Goal: Task Accomplishment & Management: Complete application form

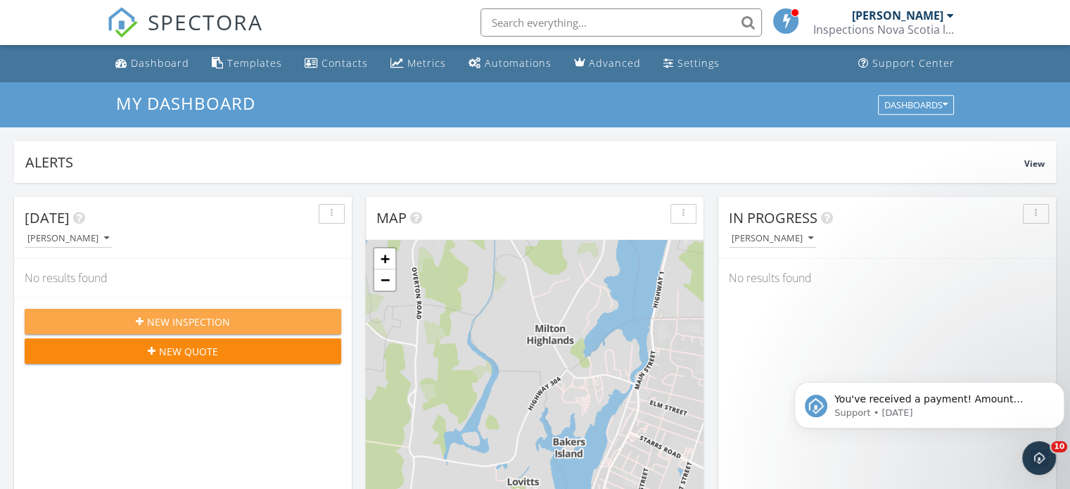
click at [317, 317] on div "New Inspection" at bounding box center [183, 322] width 294 height 15
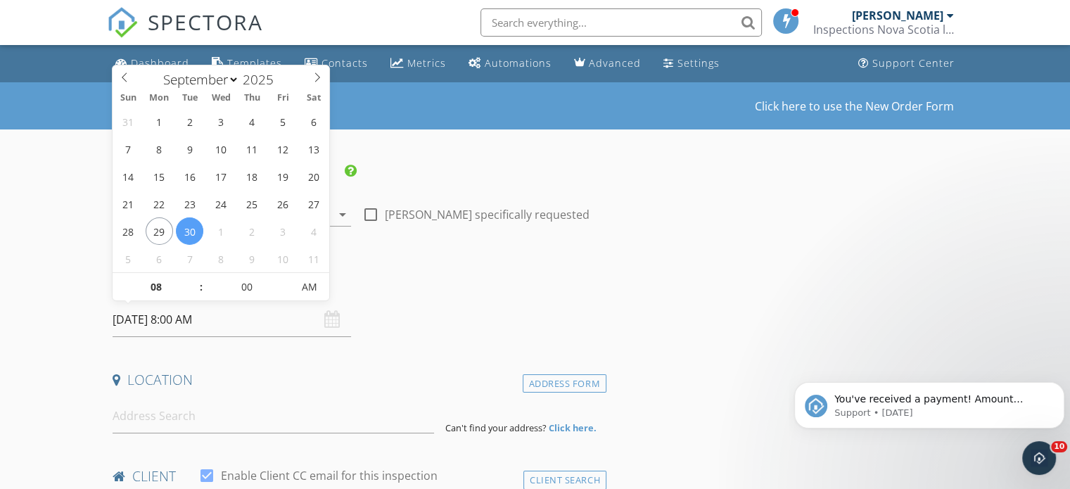
click at [224, 326] on input "[DATE] 8:00 AM" at bounding box center [232, 320] width 239 height 34
type input "01"
type input "[DATE] 1:00 PM"
click at [301, 281] on span "PM" at bounding box center [310, 287] width 39 height 28
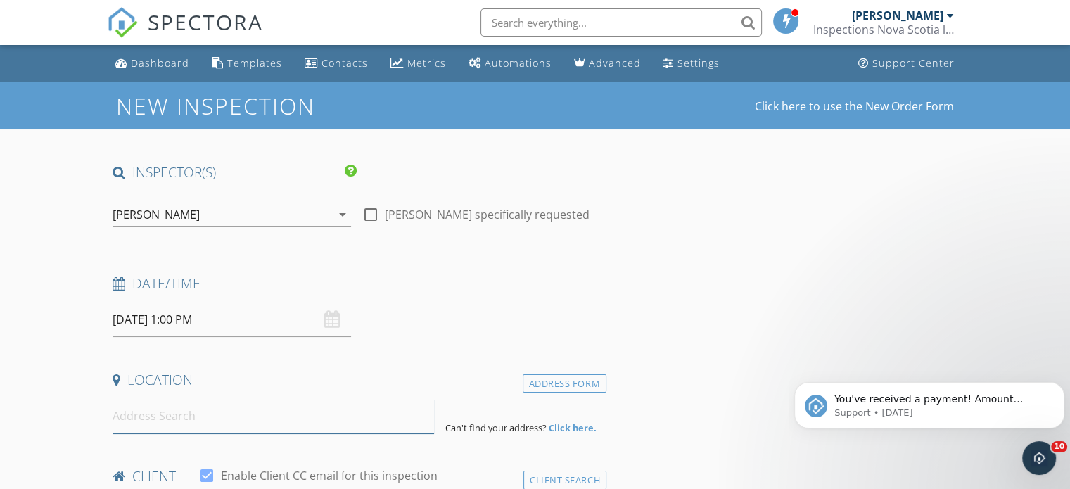
click at [216, 416] on input at bounding box center [274, 416] width 322 height 34
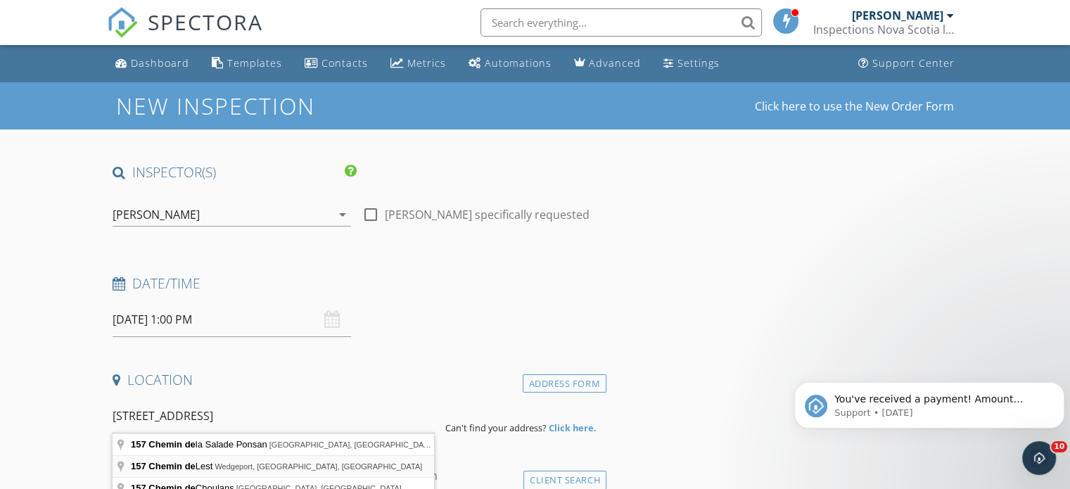
type input "[STREET_ADDRESS]"
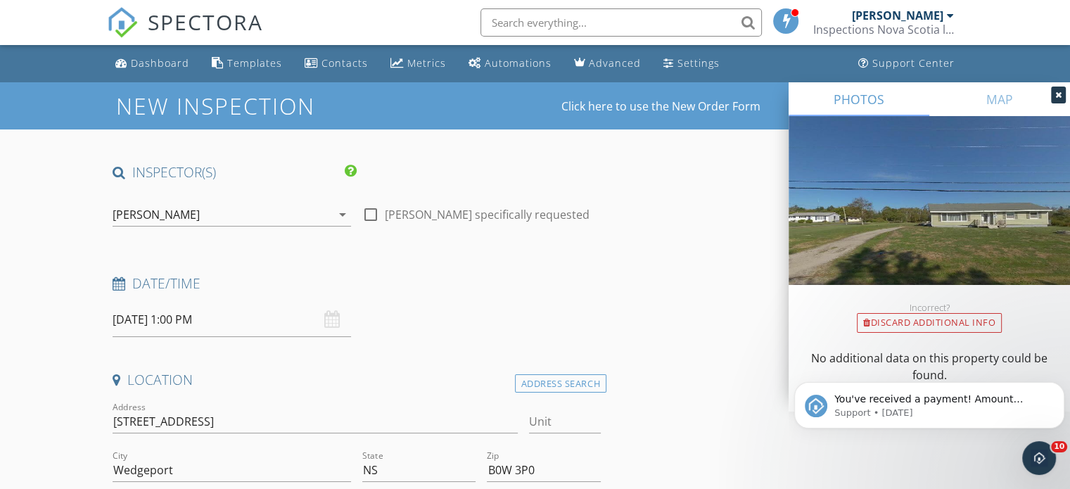
click at [1056, 96] on icon at bounding box center [1059, 95] width 6 height 8
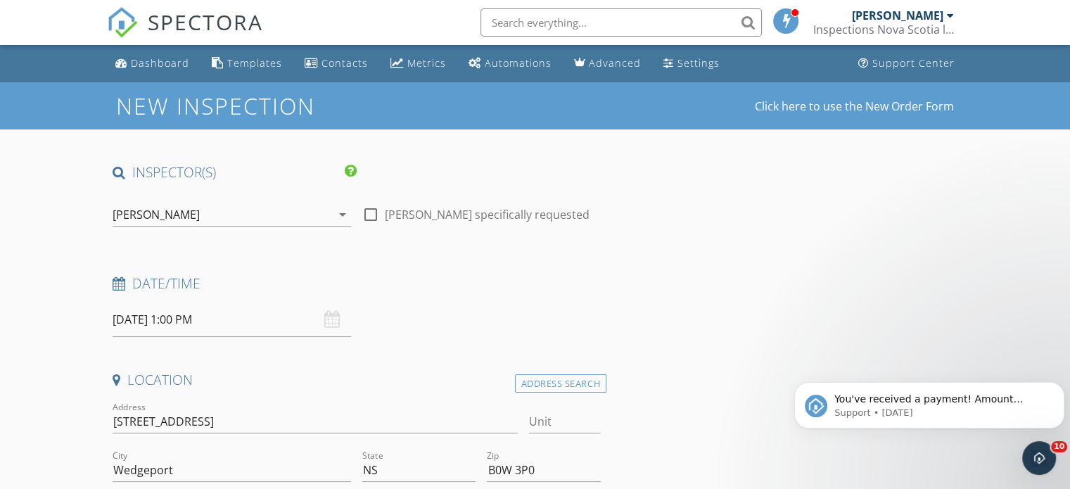
click at [342, 213] on icon "arrow_drop_down" at bounding box center [342, 214] width 17 height 17
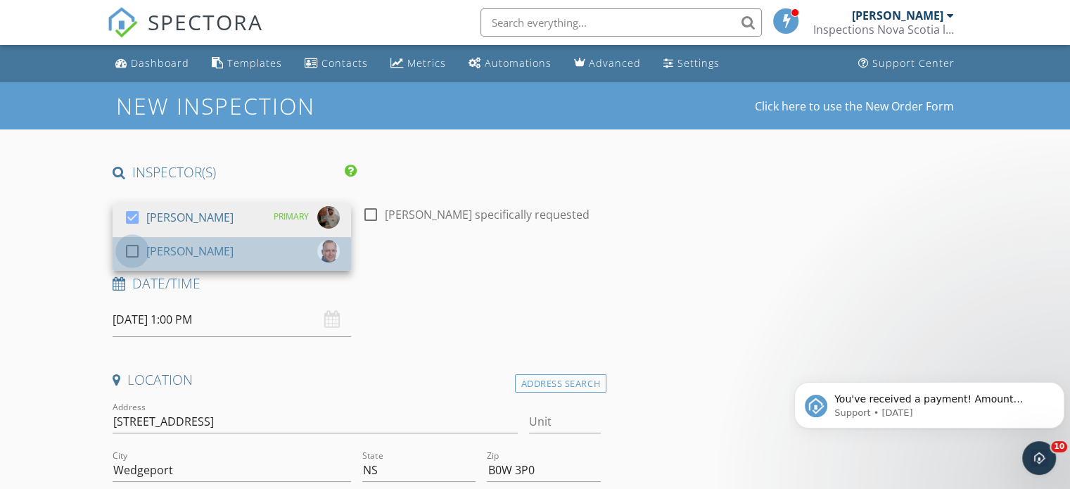
click at [132, 250] on div at bounding box center [132, 251] width 24 height 24
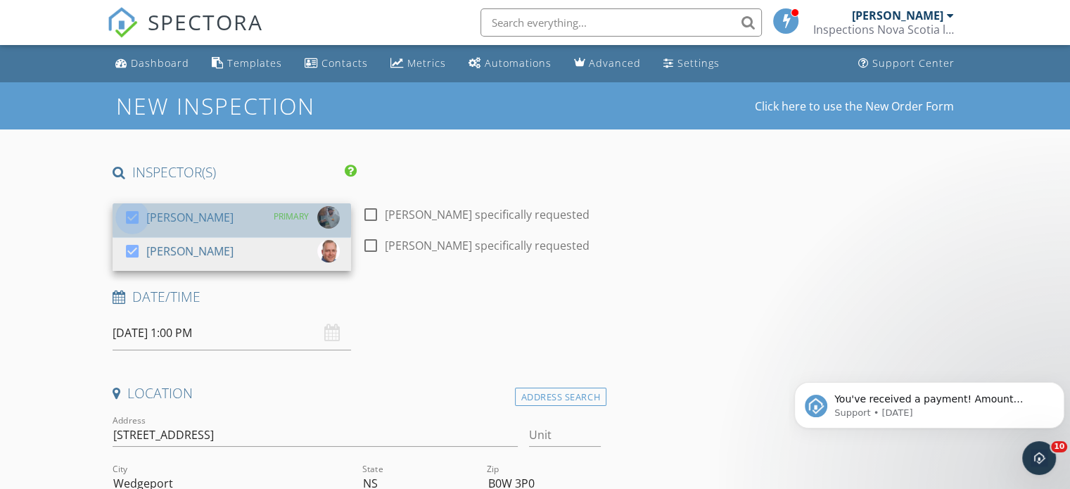
click at [128, 220] on div at bounding box center [132, 218] width 24 height 24
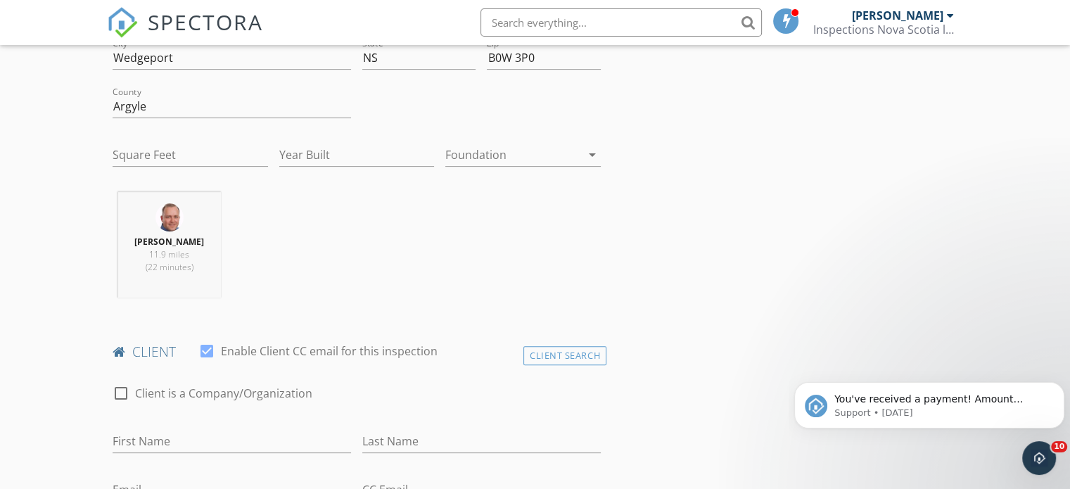
scroll to position [516, 0]
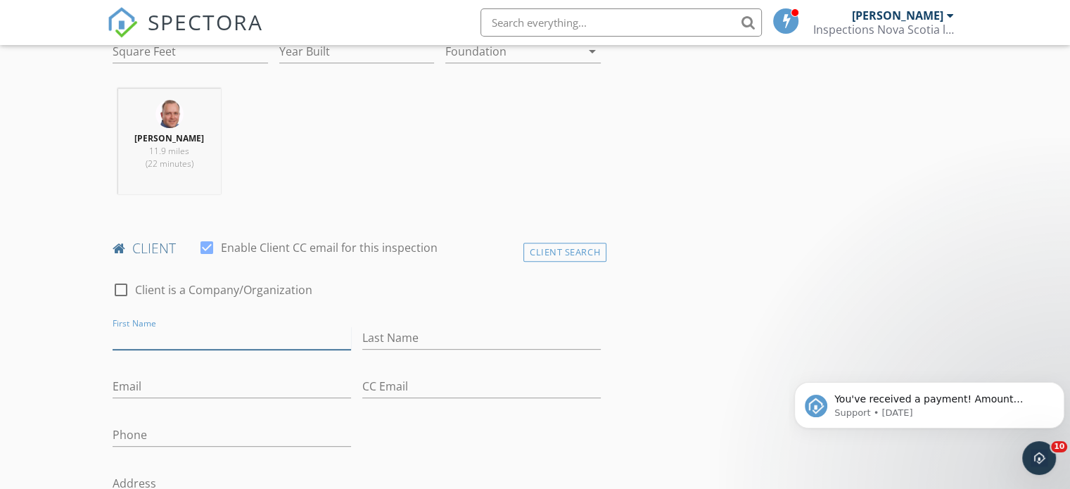
click at [208, 328] on input "First Name" at bounding box center [232, 338] width 239 height 23
type input "luke"
click at [560, 256] on div "Client Search" at bounding box center [565, 252] width 83 height 19
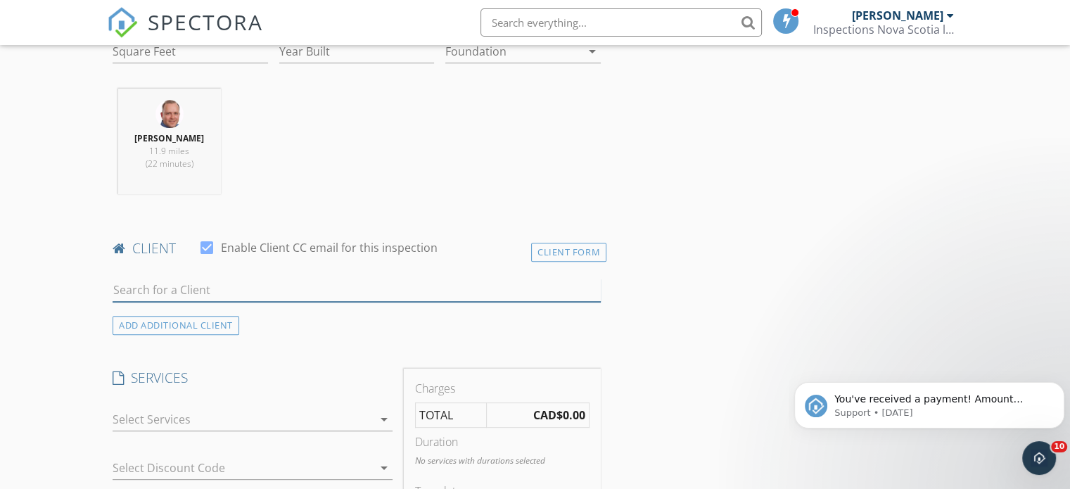
click at [395, 295] on input "text" at bounding box center [357, 290] width 488 height 23
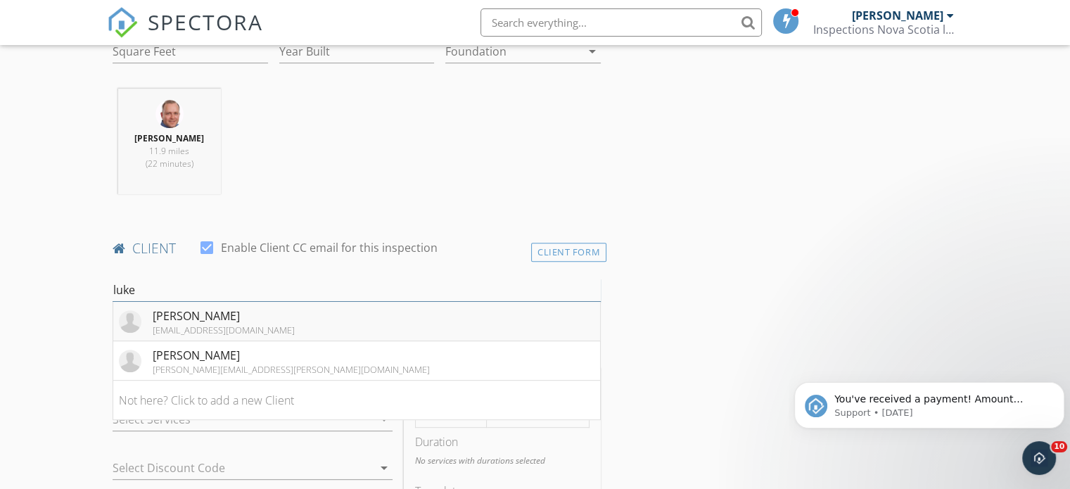
type input "luke"
click at [387, 312] on li "Luke Schrader luke_schrader@hotmail.com" at bounding box center [356, 321] width 487 height 39
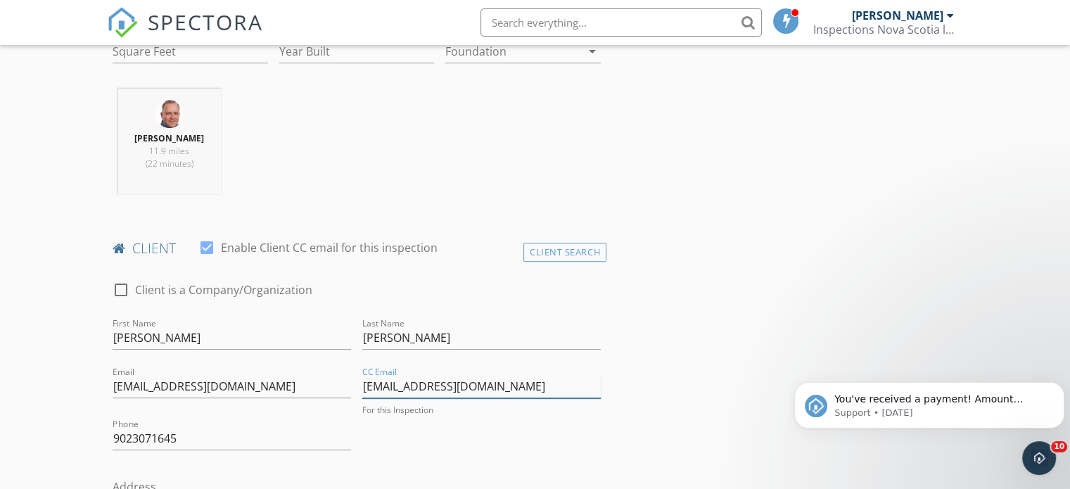
click at [446, 387] on input "Info@insc.ca" at bounding box center [481, 386] width 239 height 23
type input "I"
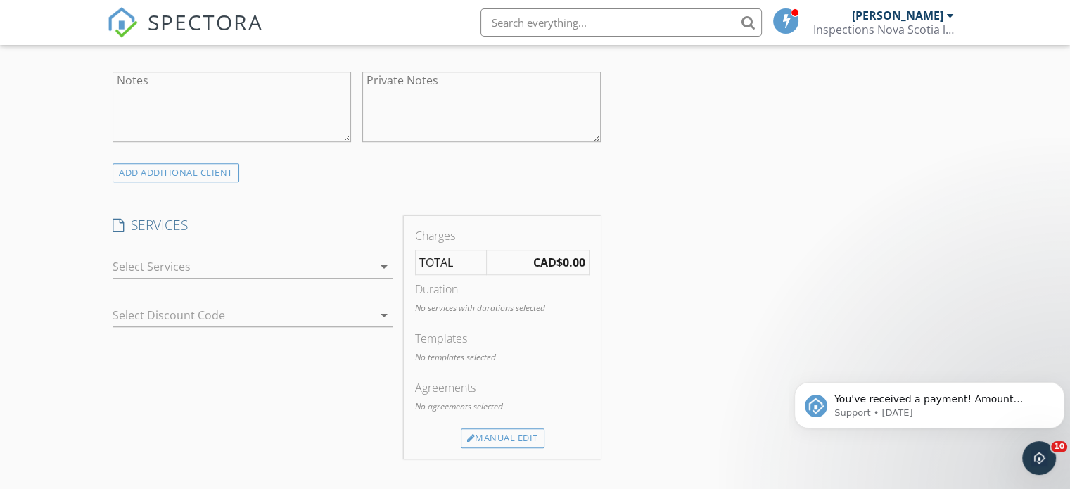
scroll to position [1050, 0]
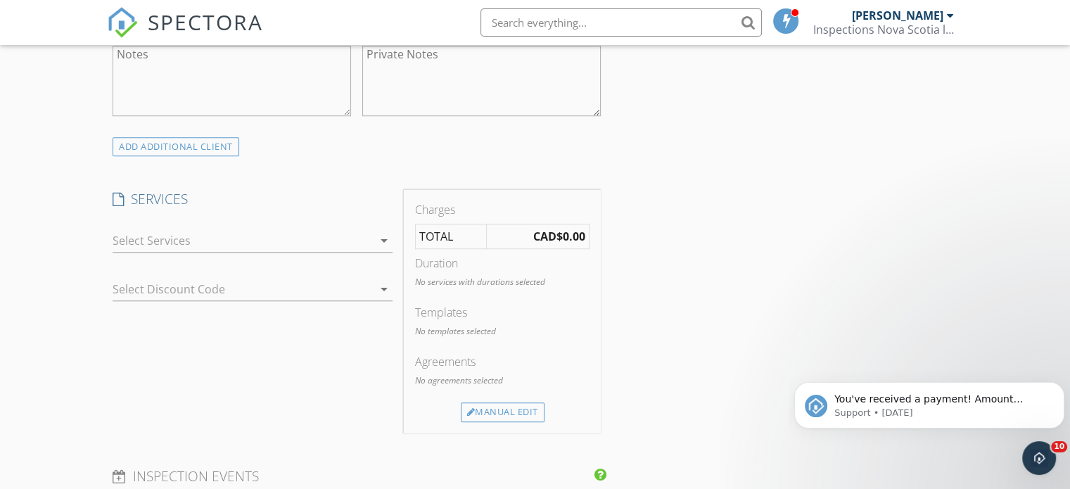
click at [383, 238] on icon "arrow_drop_down" at bounding box center [384, 240] width 17 height 17
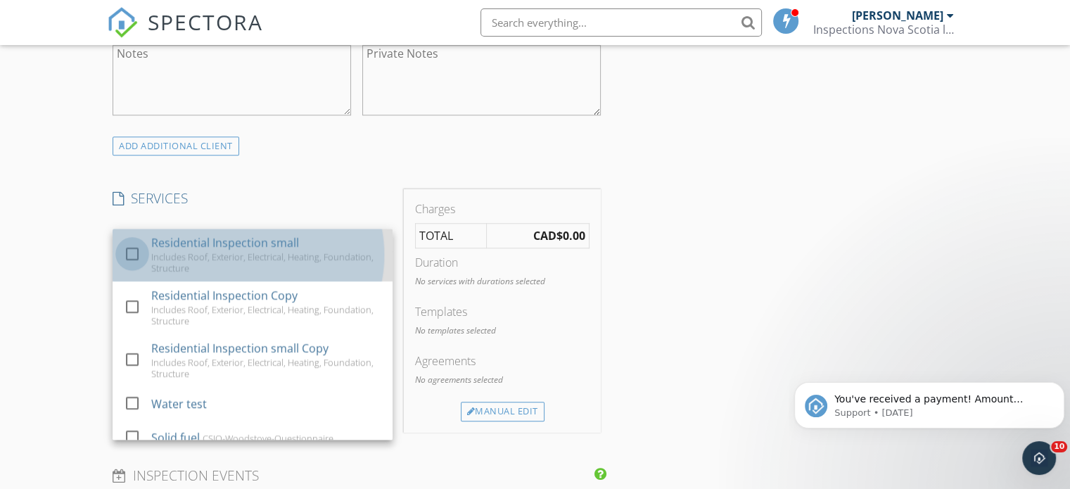
click at [132, 255] on div at bounding box center [132, 254] width 24 height 24
checkbox input "true"
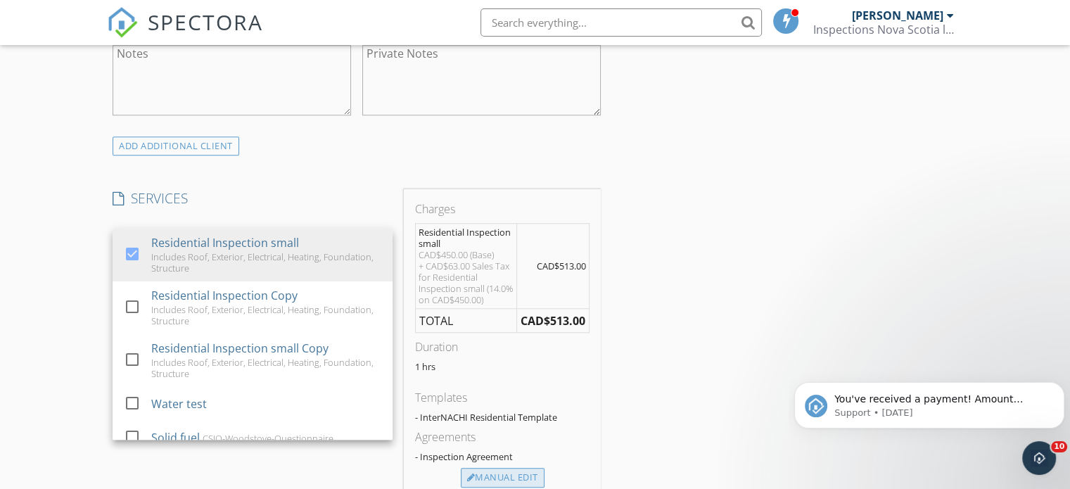
click at [482, 478] on div "Manual Edit" at bounding box center [503, 478] width 84 height 20
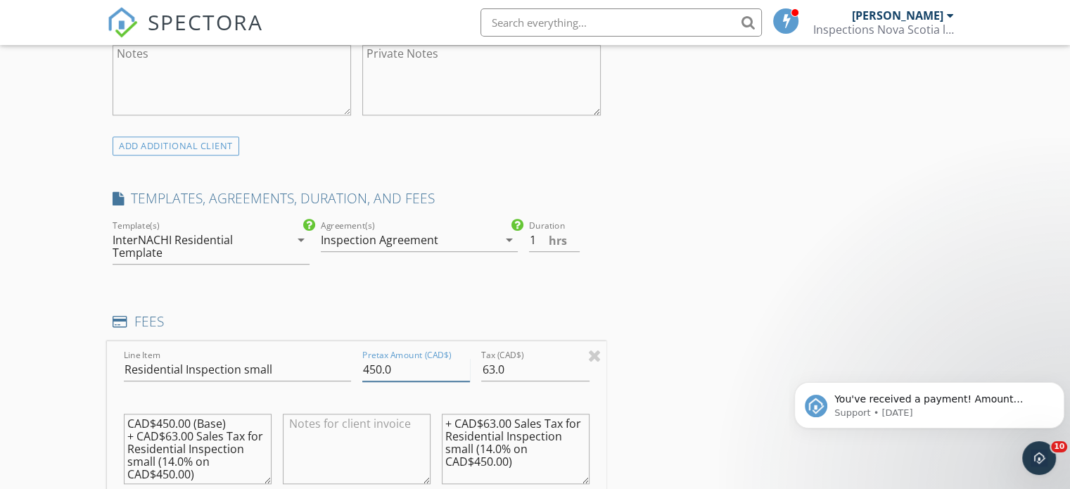
click at [406, 373] on input "450.0" at bounding box center [416, 369] width 108 height 23
type input "4"
type input "398"
click at [529, 369] on input "63.0" at bounding box center [535, 369] width 108 height 23
type input "6"
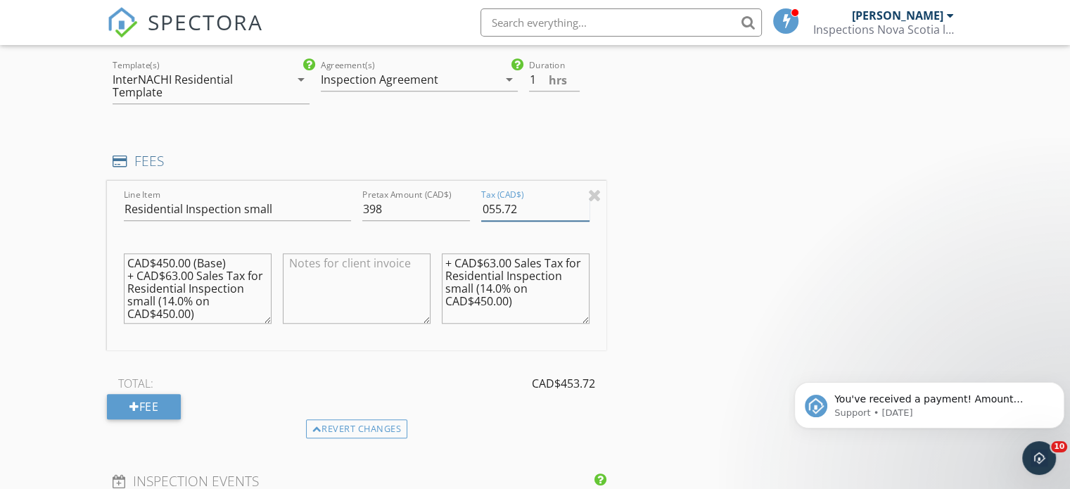
scroll to position [1216, 0]
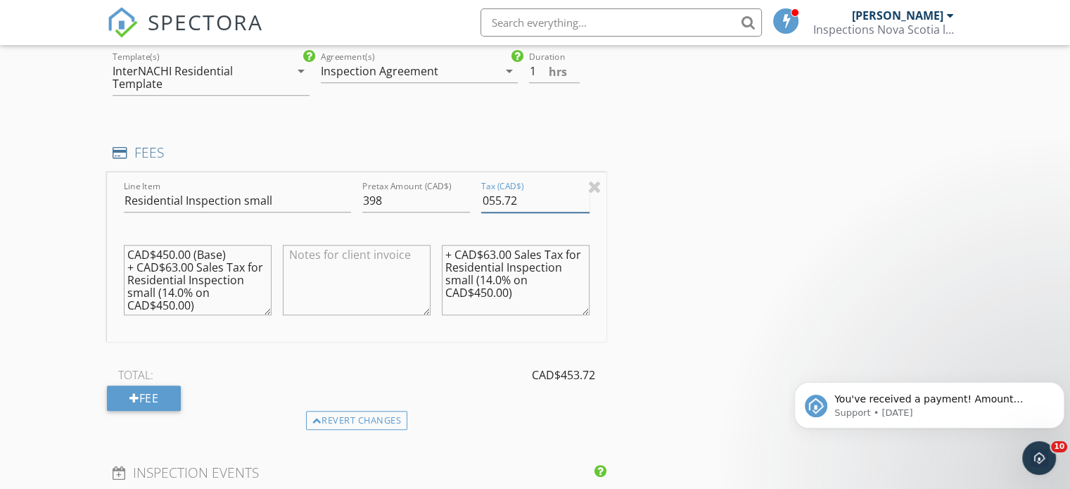
type input "055.72"
click at [189, 251] on textarea "CAD$450.00 (Base) + CAD$63.00 Sales Tax for Residential Inspection small (14.0%…" at bounding box center [198, 280] width 148 height 70
click at [177, 264] on textarea "CAD$398 (Base) + CAD$63.00 Sales Tax for Residential Inspection small (14.0% on…" at bounding box center [198, 280] width 148 height 70
click at [194, 261] on textarea "CAD$398 (Base) + CAD$55.00 Sales Tax for Residential Inspection small (14.0% on…" at bounding box center [198, 280] width 148 height 70
type textarea "CAD$398 (Base) + CAD$55.72 Sales Tax for Residential Inspection small (14.0% on…"
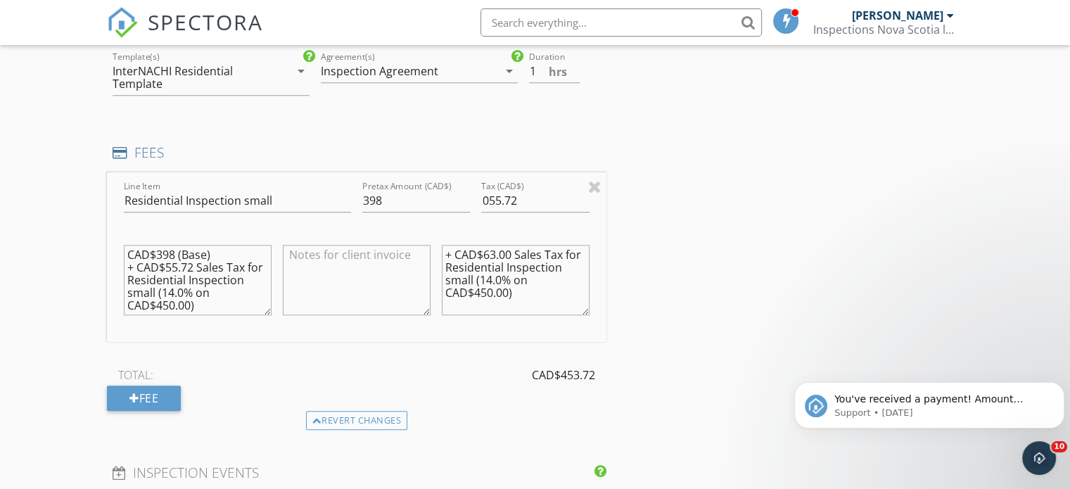
click at [511, 247] on textarea "+ CAD$63.00 Sales Tax for Residential Inspection small (14.0% on CAD$450.00)" at bounding box center [516, 280] width 148 height 70
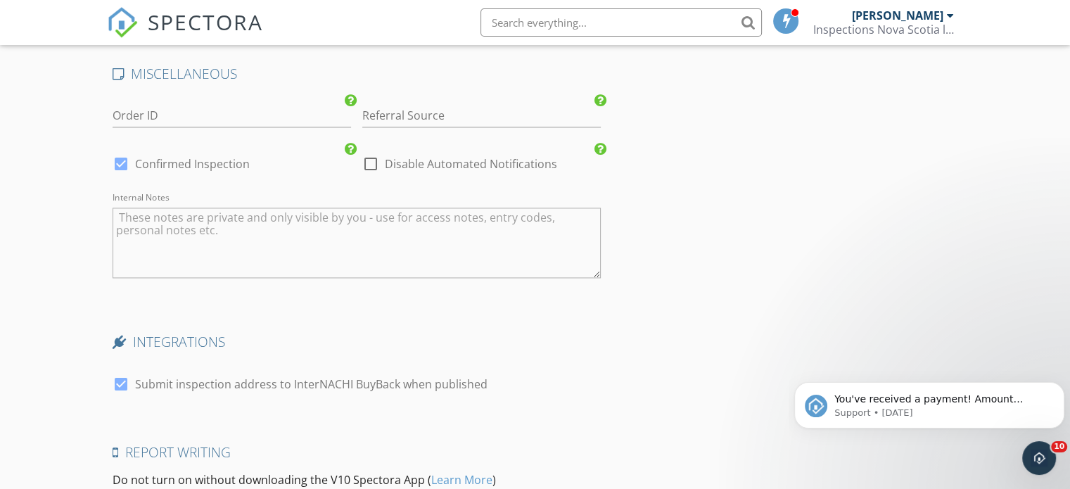
scroll to position [2323, 0]
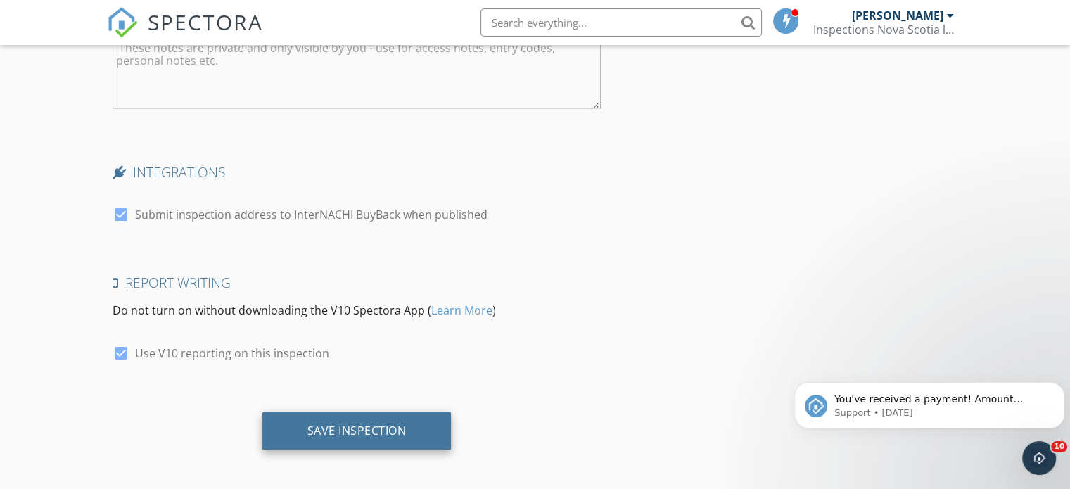
type textarea "+ CAD$55.72 Sales Tax for Residential Inspection small (14.0% on CAD$450.00)"
click at [320, 429] on div "Save Inspection" at bounding box center [357, 430] width 99 height 14
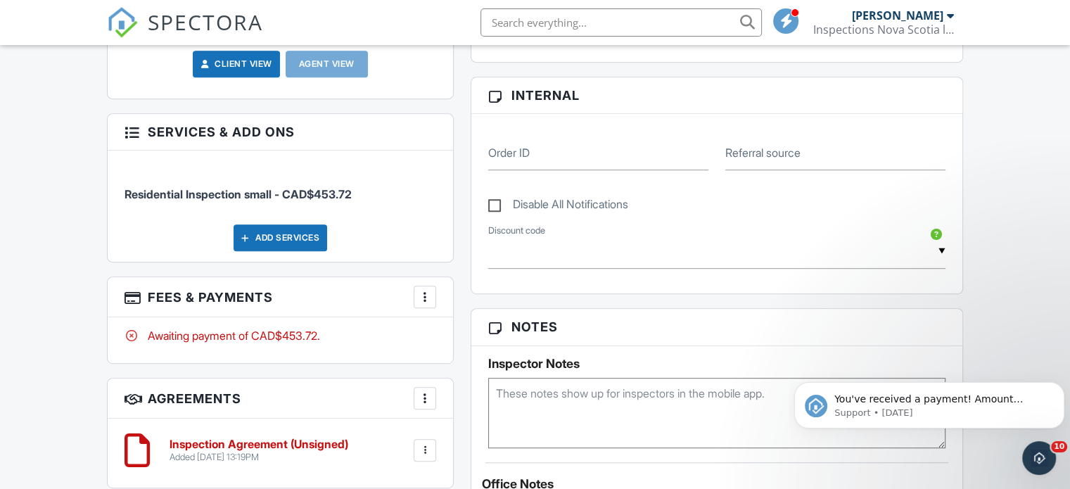
scroll to position [666, 0]
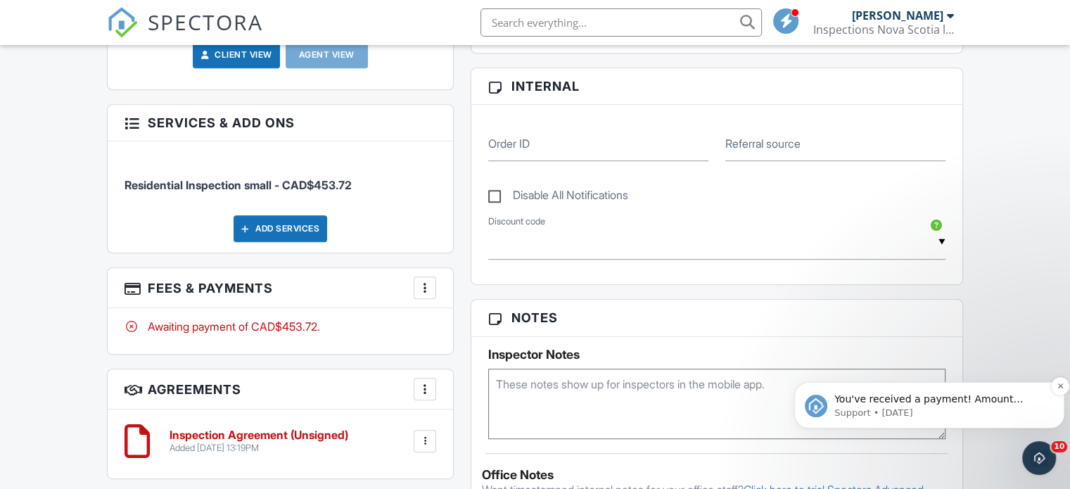
click at [933, 398] on span "You've received a payment! Amount CAD$513.00 Fee CAD$0.00 Net CAD$513.00 Transa…" at bounding box center [929, 419] width 189 height 53
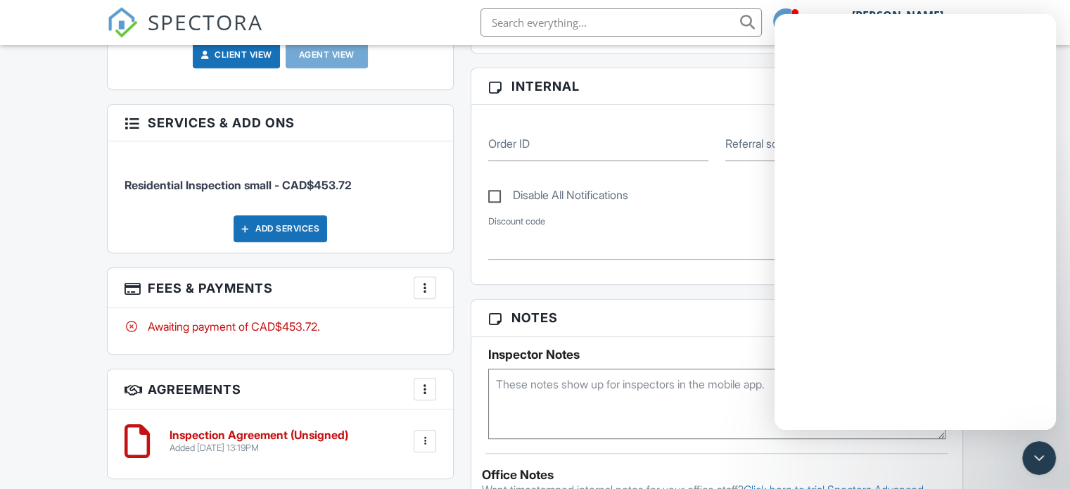
scroll to position [0, 0]
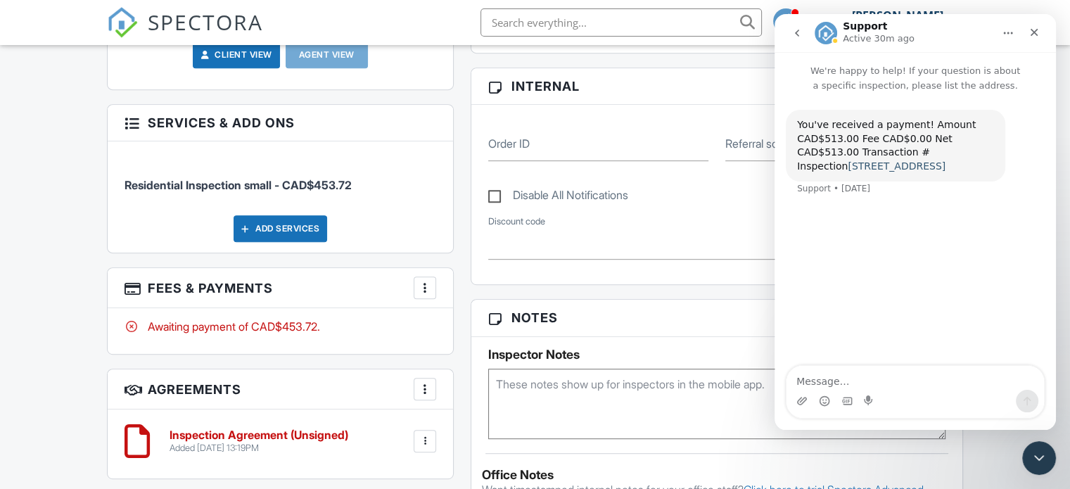
click at [946, 160] on link "10230 Nova Scotia Trunk 3, Yarmouth, NS B5A 4A6" at bounding box center [897, 165] width 98 height 11
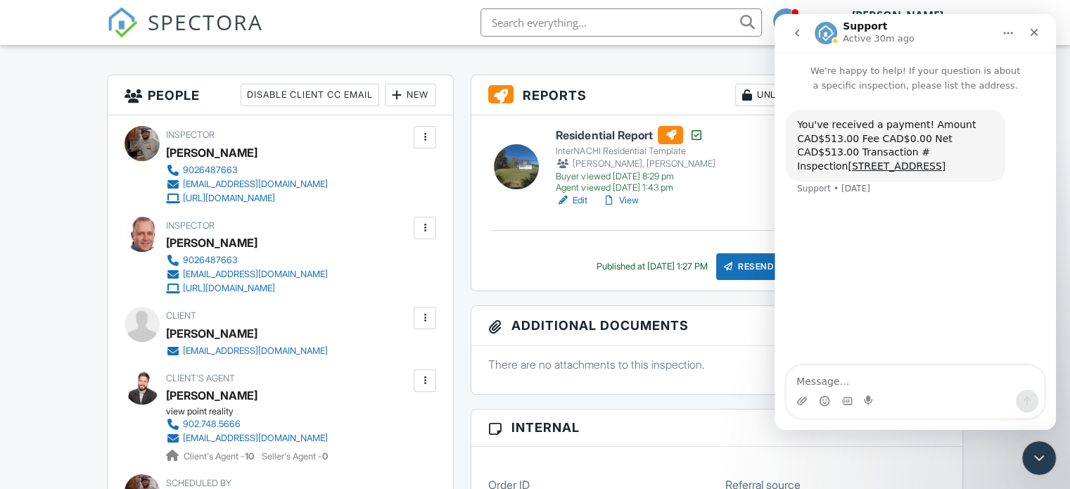
scroll to position [366, 0]
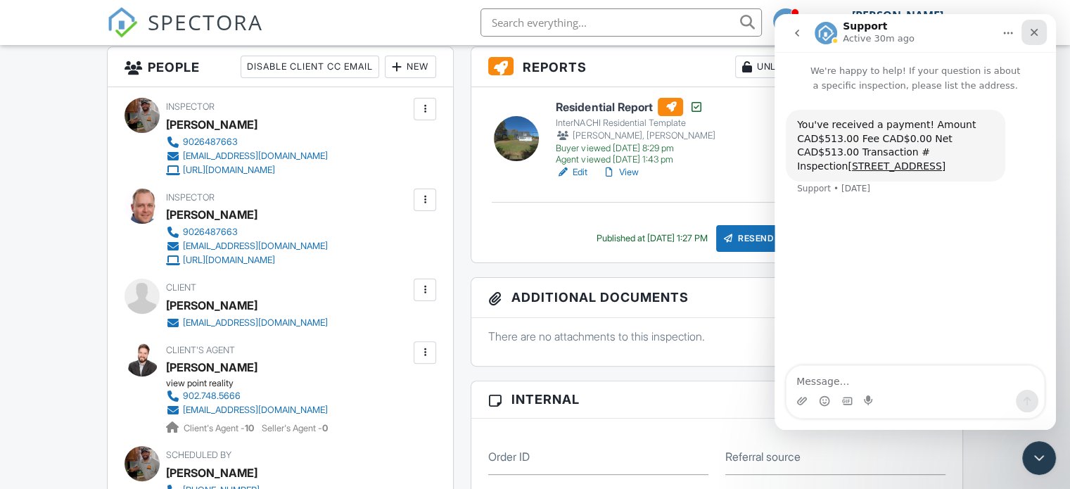
click at [1037, 31] on icon "Close" at bounding box center [1034, 32] width 11 height 11
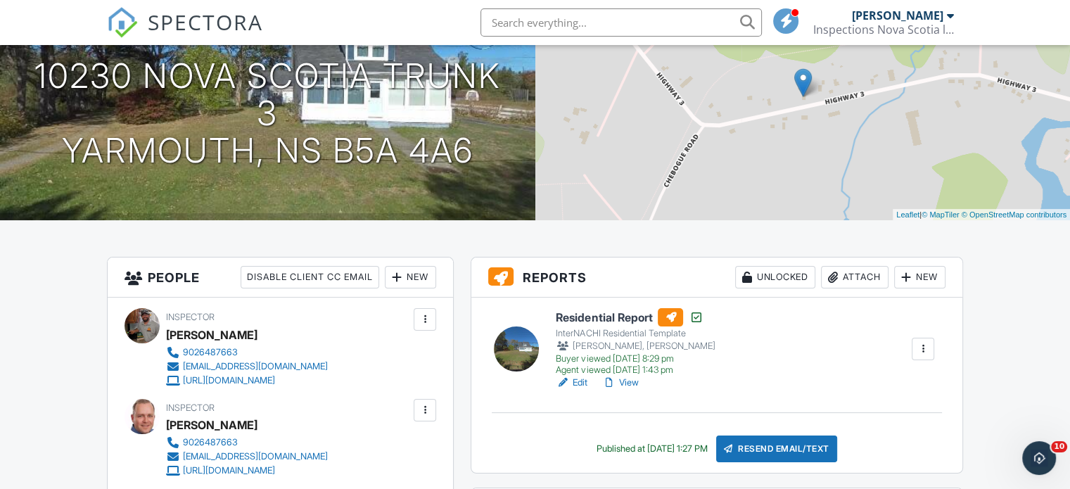
scroll to position [0, 0]
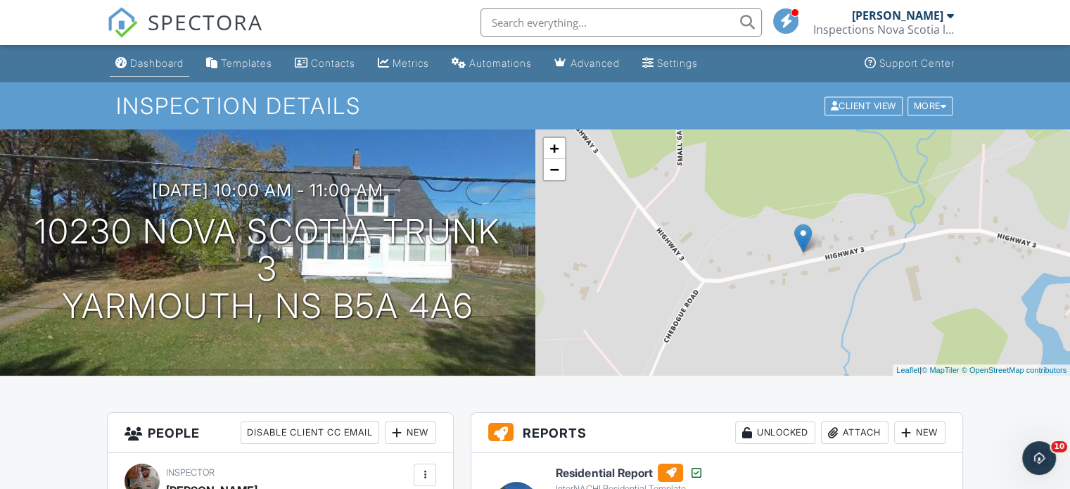
click at [169, 61] on div "Dashboard" at bounding box center [156, 63] width 53 height 12
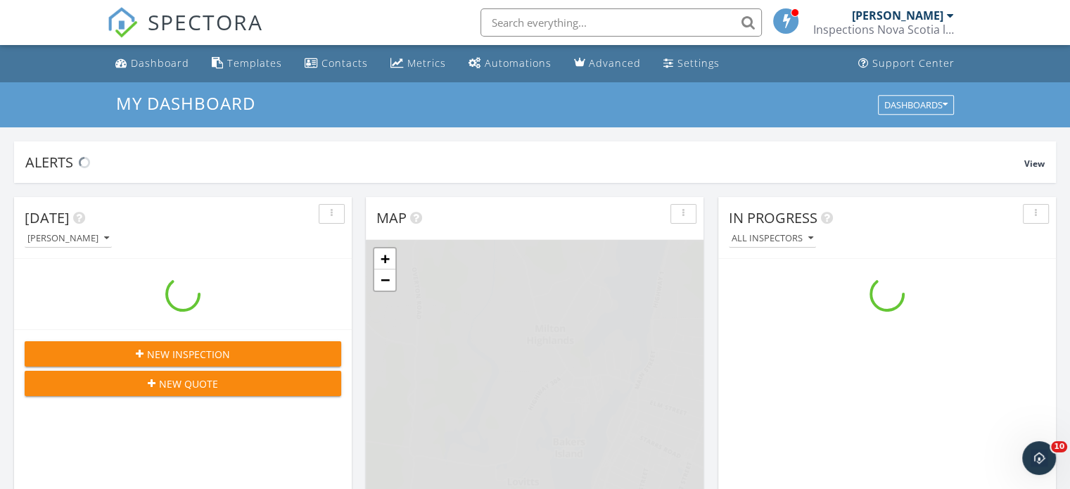
scroll to position [1303, 1092]
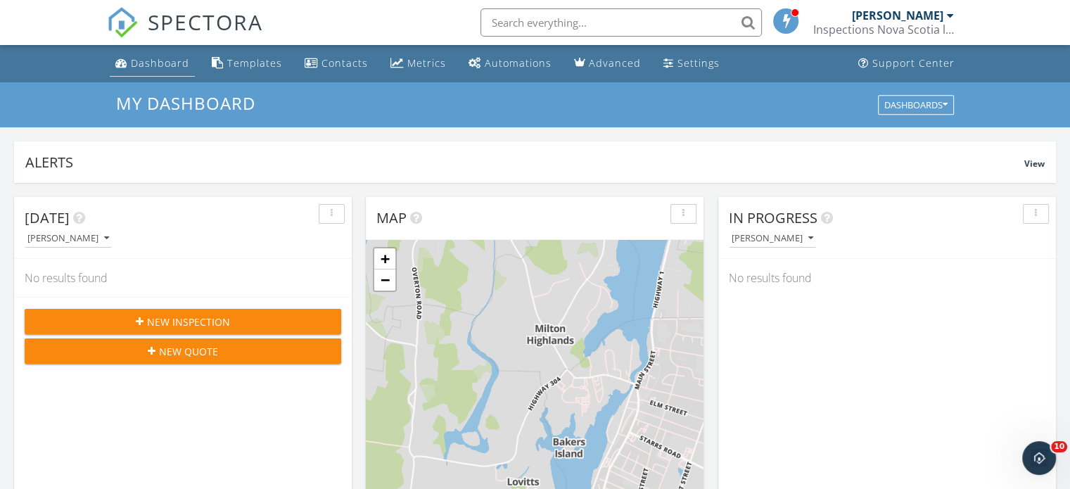
click at [170, 62] on div "Dashboard" at bounding box center [160, 62] width 58 height 13
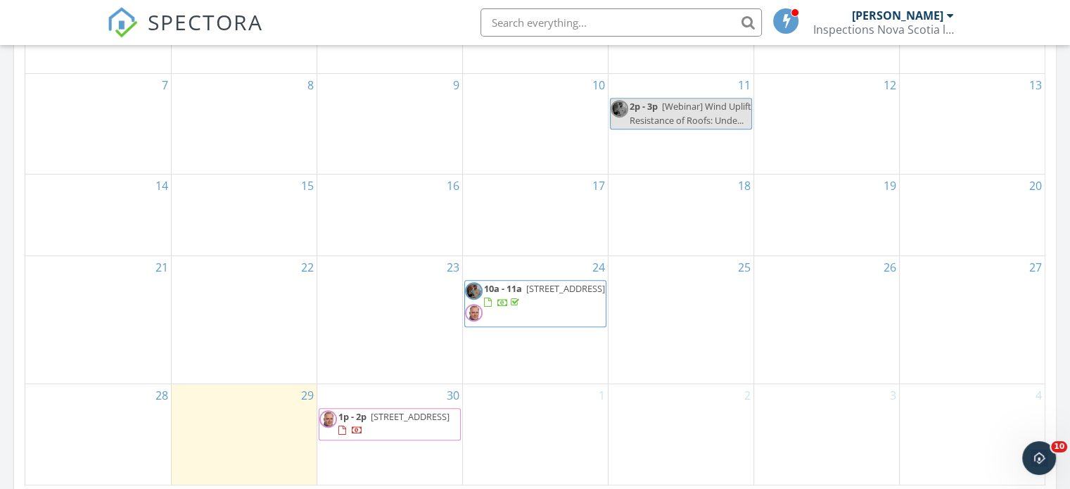
scroll to position [835, 0]
